Goal: Find specific page/section: Find specific page/section

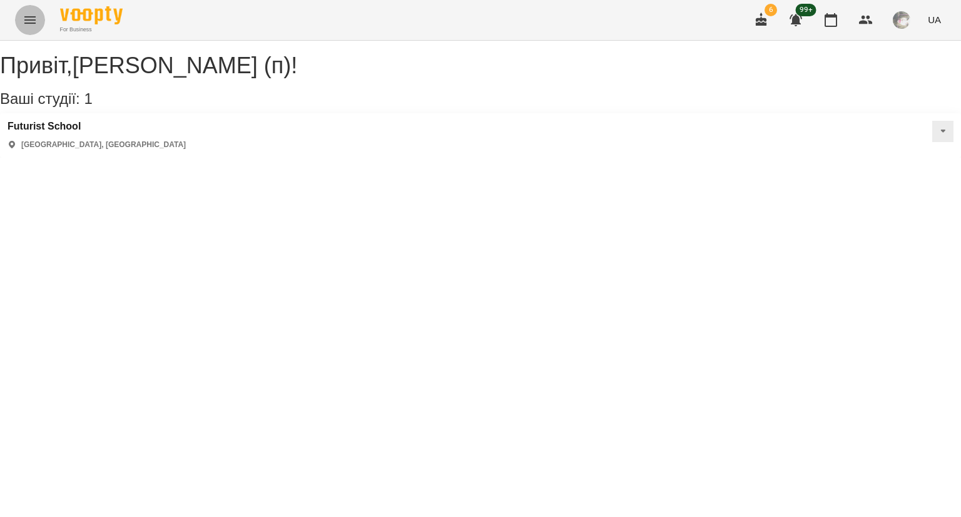
click at [29, 24] on icon "Menu" at bounding box center [30, 20] width 15 height 15
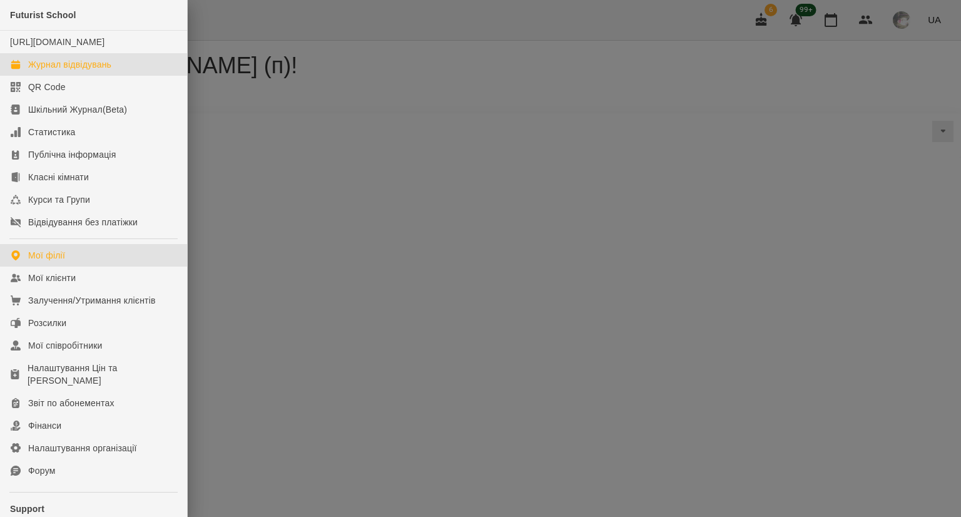
click at [54, 76] on link "Журнал відвідувань" at bounding box center [93, 64] width 187 height 23
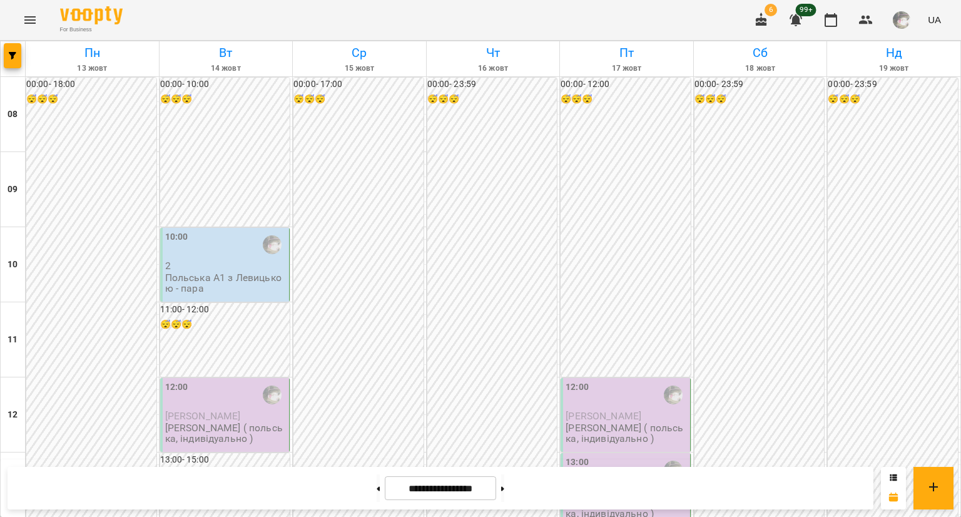
scroll to position [742, 0]
click at [771, 22] on button "button" at bounding box center [761, 20] width 30 height 30
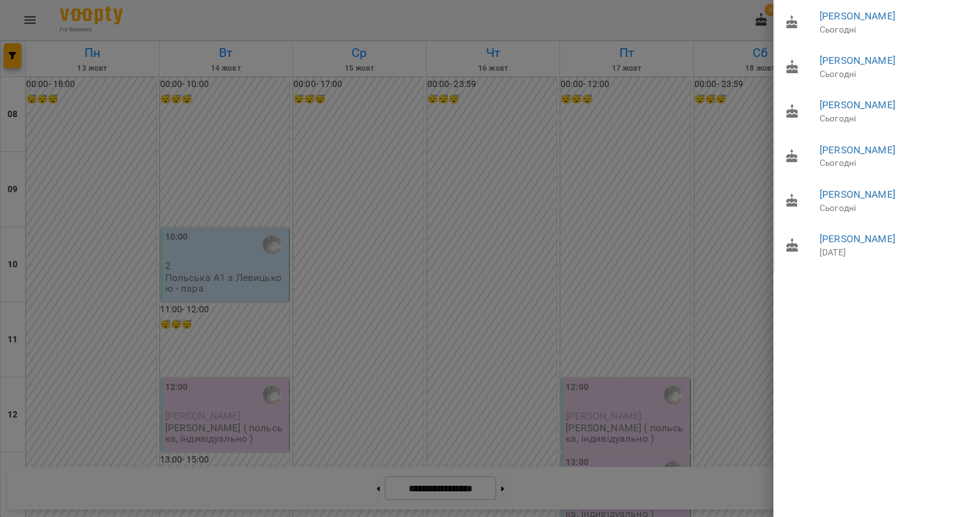
click at [748, 31] on div at bounding box center [480, 258] width 961 height 517
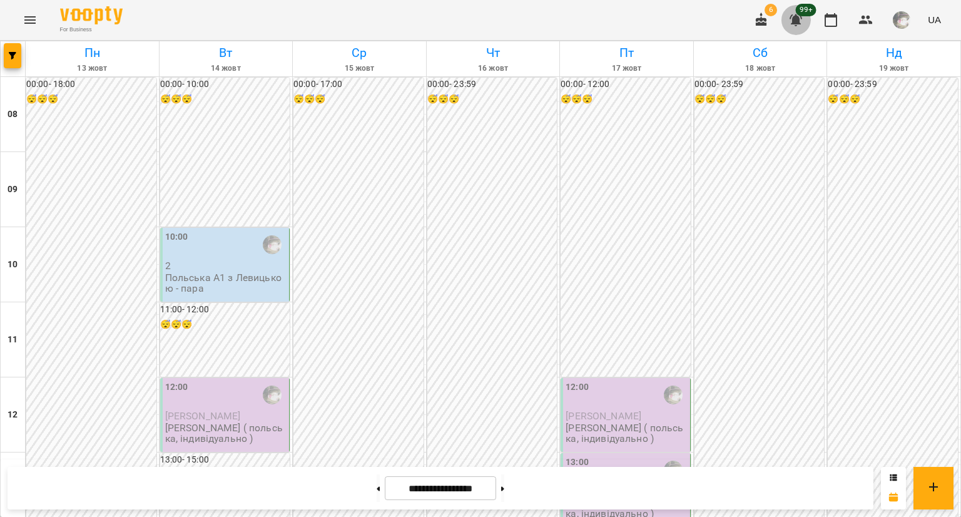
click at [786, 21] on button "button" at bounding box center [796, 20] width 30 height 30
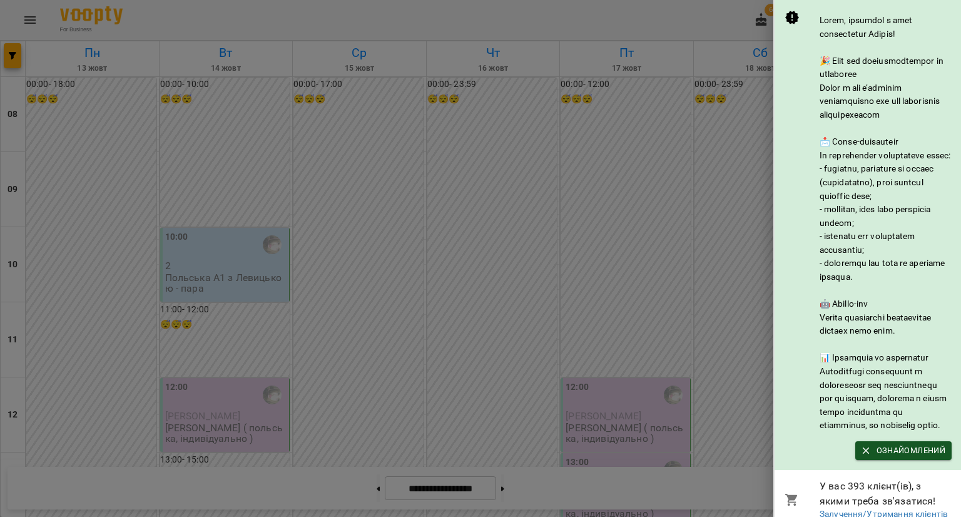
click at [735, 156] on div at bounding box center [480, 258] width 961 height 517
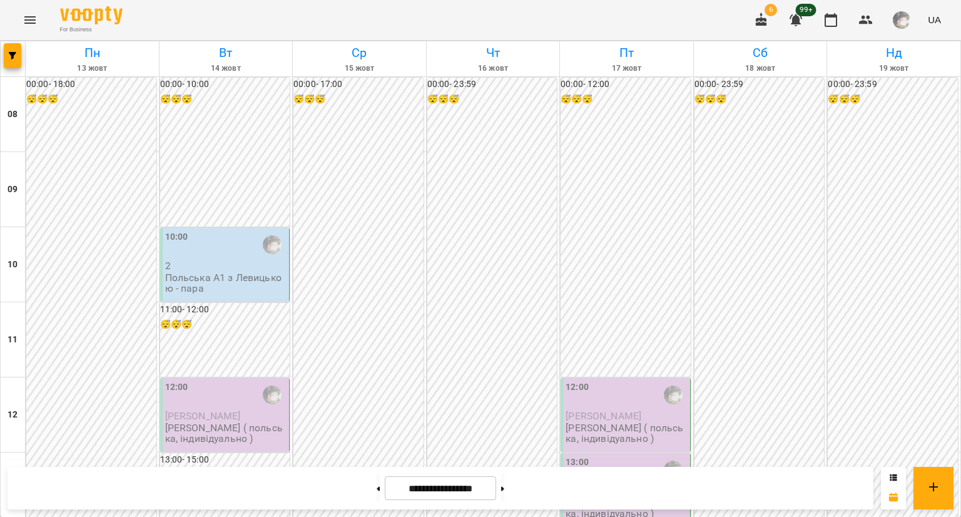
scroll to position [0, 0]
click at [769, 21] on button "button" at bounding box center [761, 20] width 30 height 30
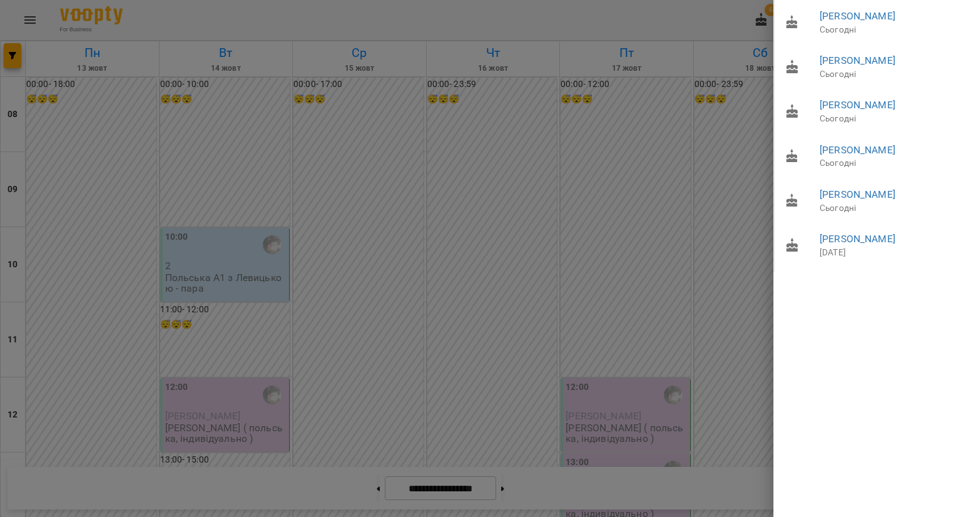
click at [636, 189] on div at bounding box center [480, 258] width 961 height 517
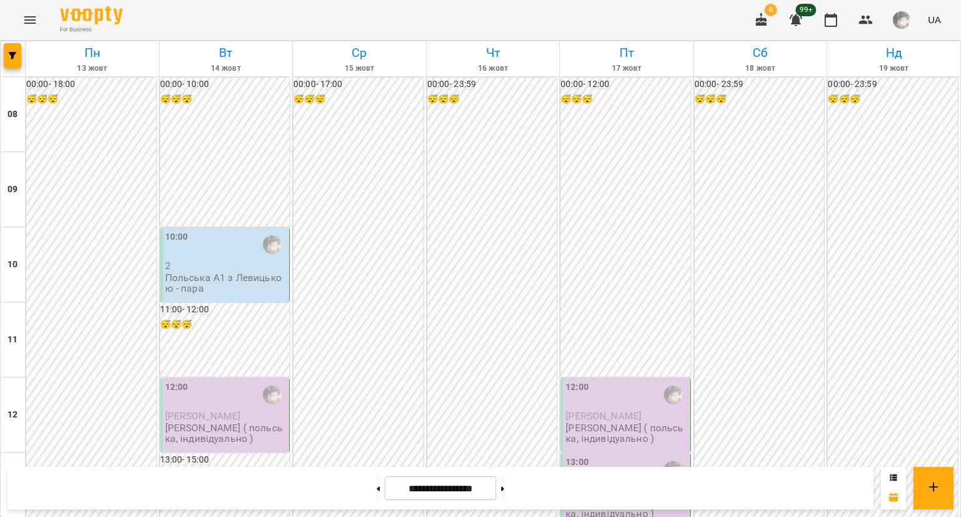
scroll to position [742, 0]
click at [376, 498] on button at bounding box center [377, 488] width 3 height 28
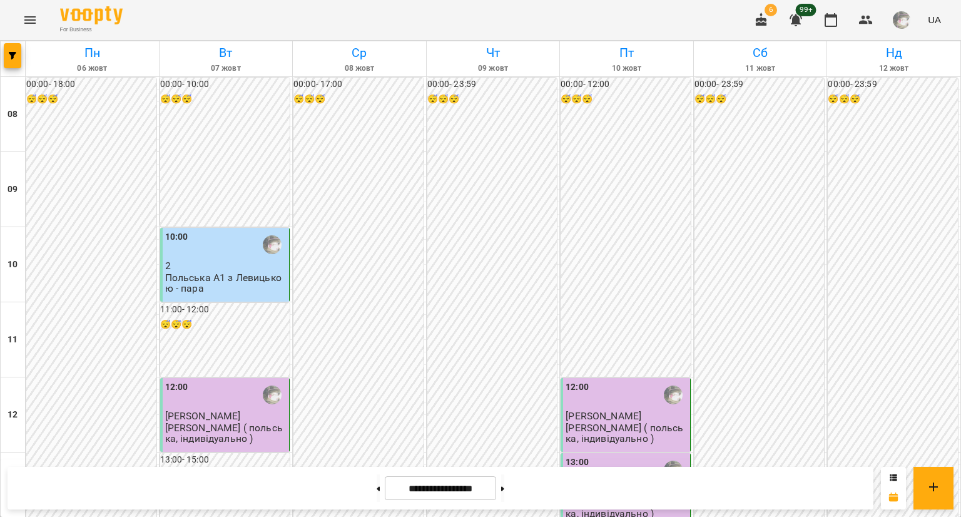
scroll to position [735, 0]
click at [504, 482] on button at bounding box center [502, 488] width 3 height 28
type input "**********"
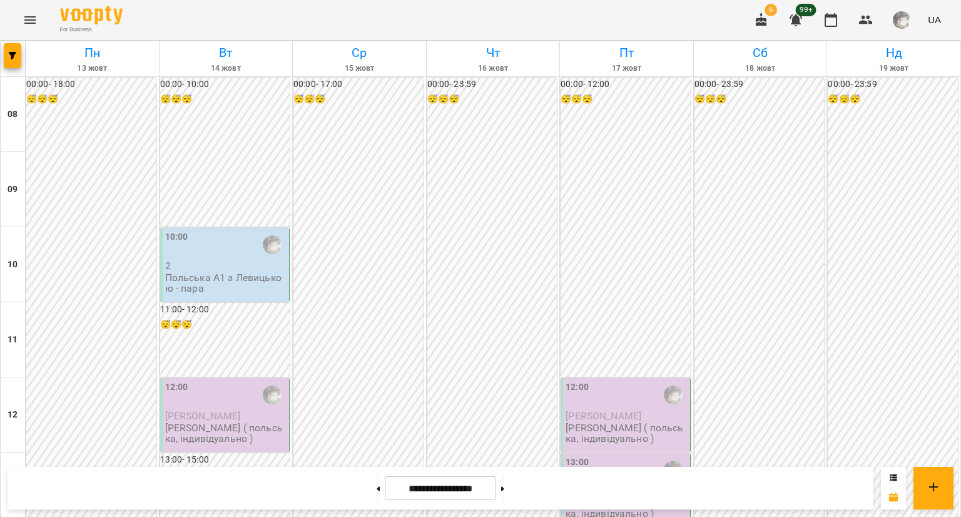
scroll to position [742, 0]
